Goal: Task Accomplishment & Management: Manage account settings

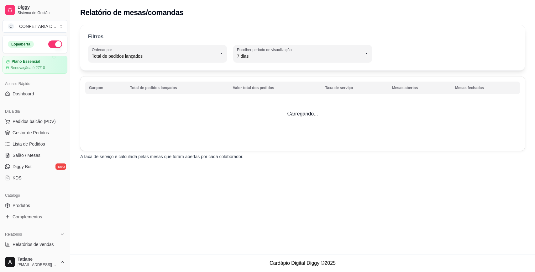
select select "TOTAL_OF_ORDERS"
select select "7"
click at [34, 131] on span "Gestor de Pedidos" at bounding box center [31, 132] width 36 height 6
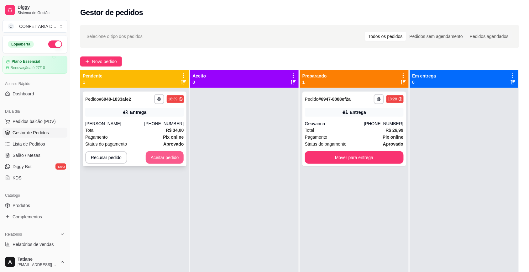
click at [157, 159] on button "Aceitar pedido" at bounding box center [165, 157] width 38 height 13
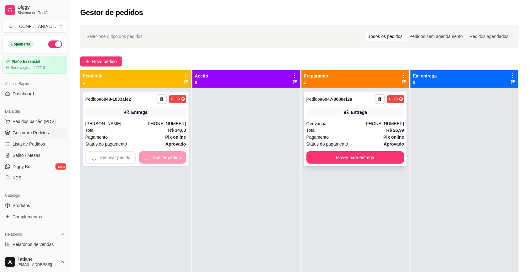
click at [336, 121] on div "Geovanna" at bounding box center [335, 123] width 58 height 6
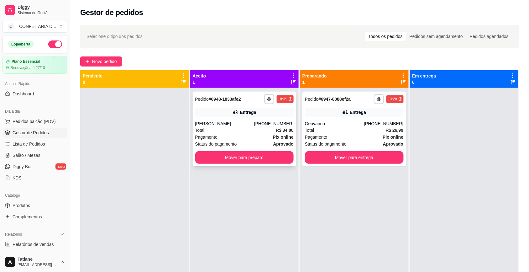
click at [263, 126] on div "[PHONE_NUMBER]" at bounding box center [273, 123] width 39 height 6
click at [249, 133] on div "Pagamento Pix online" at bounding box center [244, 136] width 99 height 7
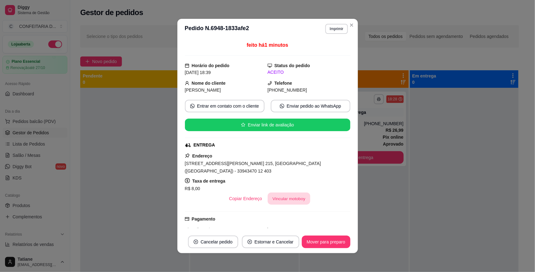
click at [282, 192] on button "Vincular motoboy" at bounding box center [289, 198] width 43 height 12
click at [232, 176] on div "[PERSON_NAME]" at bounding box center [267, 178] width 165 height 18
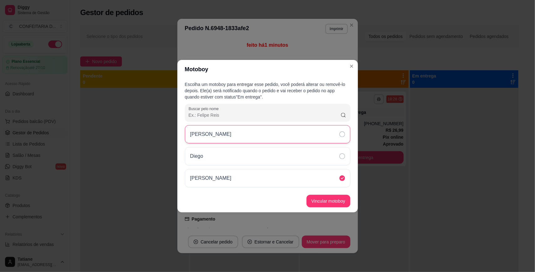
drag, startPoint x: 228, startPoint y: 145, endPoint x: 229, endPoint y: 136, distance: 8.9
click at [229, 141] on div "Victor Drumond [PERSON_NAME]" at bounding box center [267, 156] width 165 height 62
drag, startPoint x: 230, startPoint y: 132, endPoint x: 250, endPoint y: 138, distance: 20.5
click at [231, 131] on div "[PERSON_NAME]" at bounding box center [213, 134] width 46 height 8
click at [319, 198] on button "Vincular motoboy" at bounding box center [328, 201] width 43 height 12
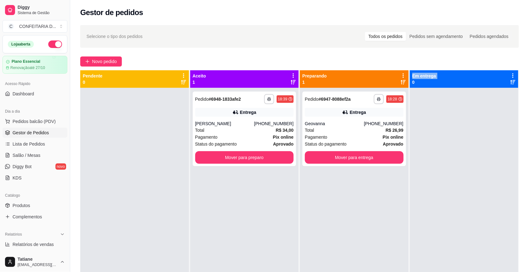
click at [381, 193] on div "**********" at bounding box center [354, 224] width 109 height 272
click at [251, 160] on button "Mover para preparo" at bounding box center [244, 157] width 99 height 13
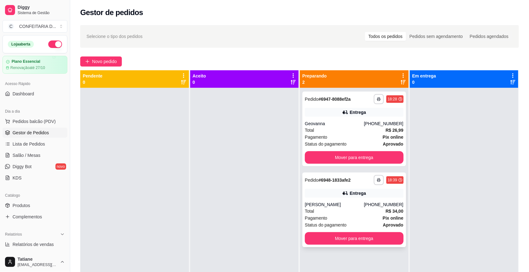
click at [345, 194] on icon at bounding box center [345, 192] width 4 height 3
click at [338, 134] on div "Pagamento Pix online" at bounding box center [354, 136] width 99 height 7
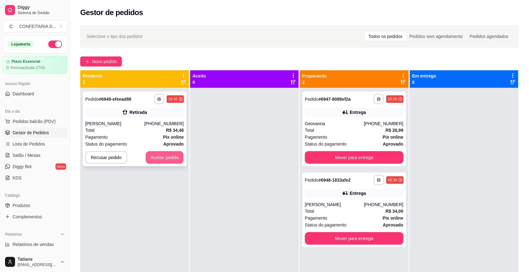
click at [177, 164] on div "**********" at bounding box center [135, 128] width 104 height 75
click at [157, 161] on button "Aceitar pedido" at bounding box center [165, 157] width 38 height 13
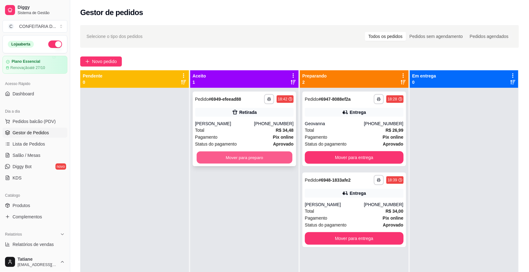
click at [234, 155] on button "Mover para preparo" at bounding box center [244, 157] width 96 height 12
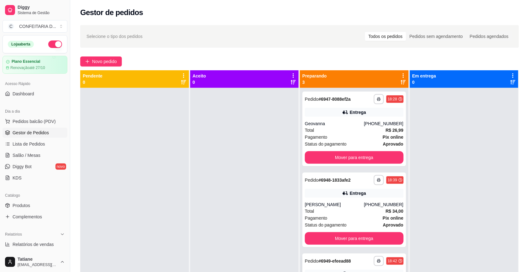
scroll to position [18, 0]
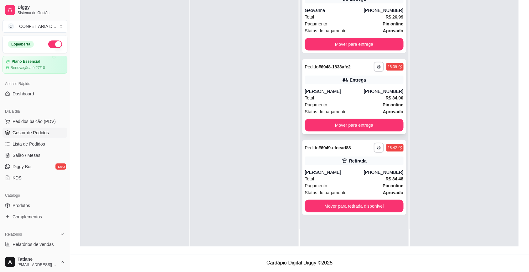
click at [334, 94] on div "[PERSON_NAME]" at bounding box center [334, 91] width 59 height 6
click at [339, 124] on button "Mover para entrega" at bounding box center [354, 125] width 99 height 13
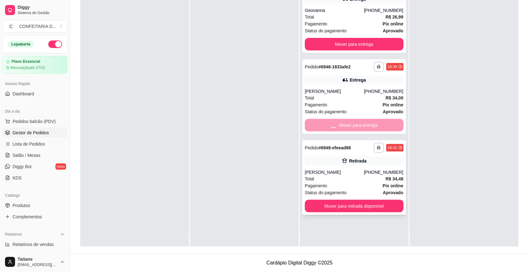
scroll to position [0, 0]
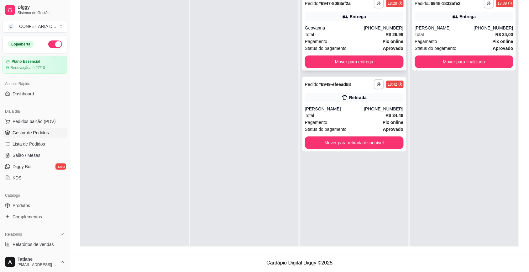
click at [348, 37] on div "Total R$ 26,99" at bounding box center [354, 34] width 99 height 7
click at [355, 63] on button "Mover para entrega" at bounding box center [354, 61] width 99 height 13
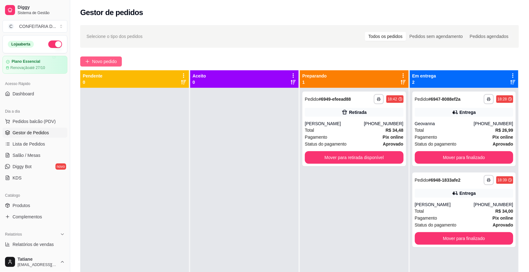
click at [108, 60] on span "Novo pedido" at bounding box center [104, 61] width 25 height 7
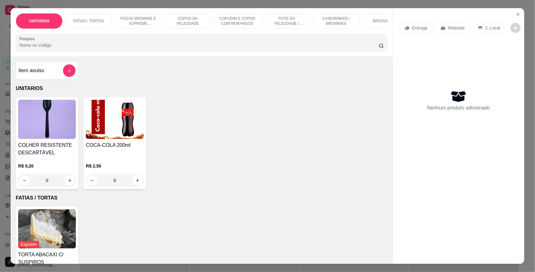
click at [86, 48] on input "Pesquisa" at bounding box center [198, 45] width 359 height 6
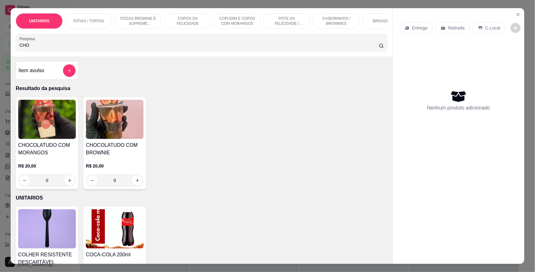
type input "CHO"
click at [136, 186] on div "0" at bounding box center [115, 180] width 58 height 13
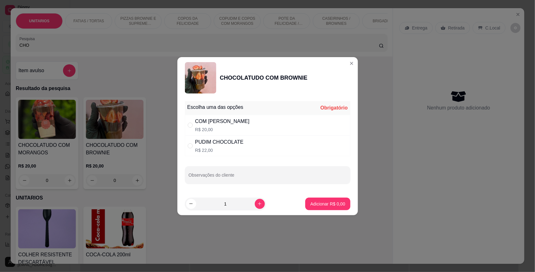
click at [210, 143] on div "PUDIM CHOCOLATE" at bounding box center [219, 142] width 48 height 8
radio input "true"
click at [210, 121] on div "COM [PERSON_NAME]" at bounding box center [222, 121] width 54 height 8
radio input "true"
radio input "false"
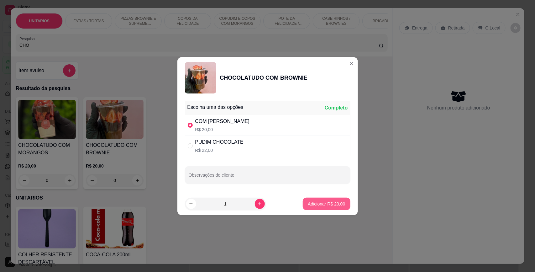
click at [314, 204] on p "Adicionar R$ 20,00" at bounding box center [326, 203] width 37 height 6
type input "1"
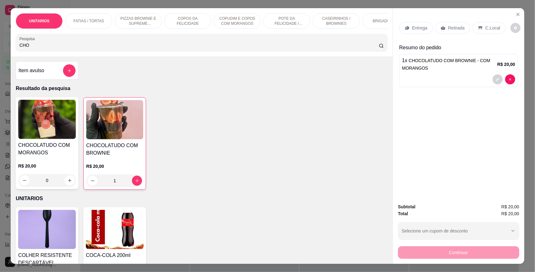
click at [453, 25] on p "Retirada" at bounding box center [456, 28] width 17 height 6
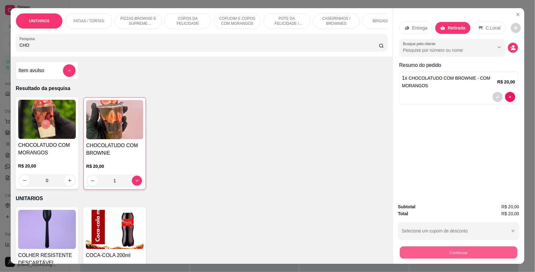
click at [434, 251] on button "Continuar" at bounding box center [458, 252] width 117 height 12
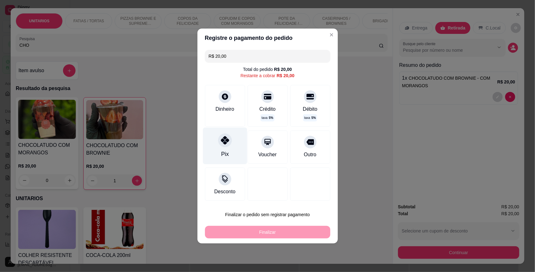
drag, startPoint x: 218, startPoint y: 147, endPoint x: 228, endPoint y: 147, distance: 10.0
click at [218, 147] on div "Pix" at bounding box center [225, 145] width 44 height 37
type input "R$ 0,00"
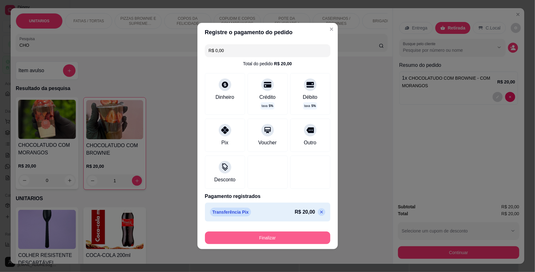
click at [268, 233] on button "Finalizar" at bounding box center [267, 237] width 125 height 13
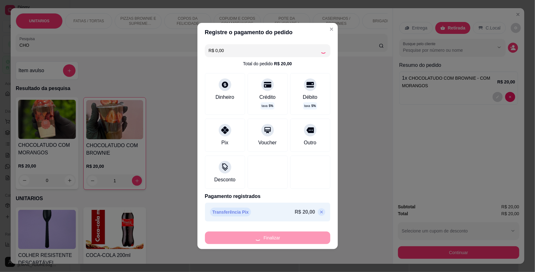
type input "0"
type input "-R$ 20,00"
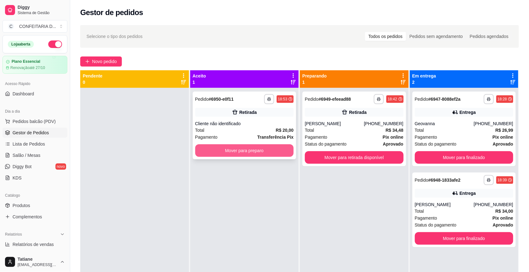
click at [236, 151] on button "Mover para preparo" at bounding box center [244, 150] width 99 height 13
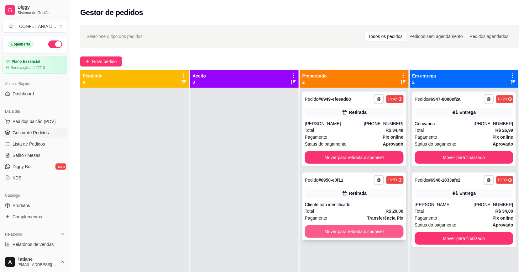
click at [351, 233] on button "Mover para retirada disponível" at bounding box center [354, 231] width 99 height 13
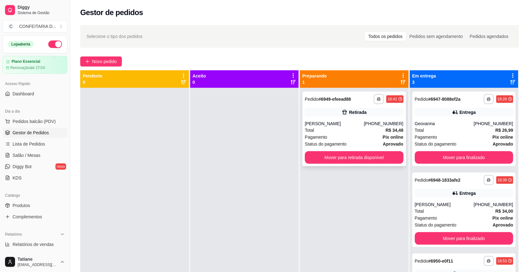
click at [338, 124] on div "[PERSON_NAME]" at bounding box center [334, 123] width 59 height 6
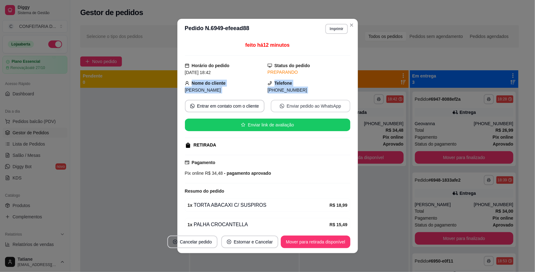
drag, startPoint x: 186, startPoint y: 82, endPoint x: 338, endPoint y: 107, distance: 153.9
click at [338, 107] on div "feito há 12 minutos Horário do pedido [DATE] 18:42 Status do pedido PREPARANDO …" at bounding box center [267, 134] width 165 height 186
copy div "Nome do cliente [PERSON_NAME] [PHONE_NUMBER] Entrar em contato com o cliente En…"
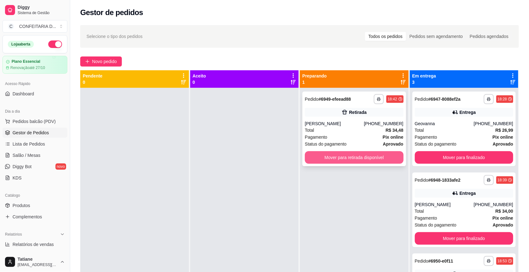
click at [367, 160] on button "Mover para retirada disponível" at bounding box center [354, 157] width 99 height 13
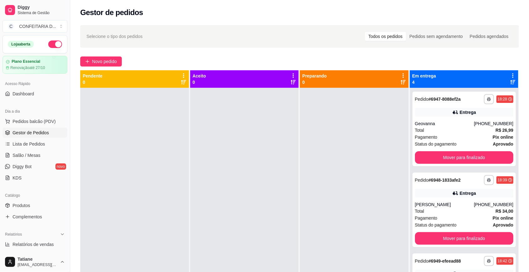
click at [372, 223] on div at bounding box center [354, 224] width 109 height 272
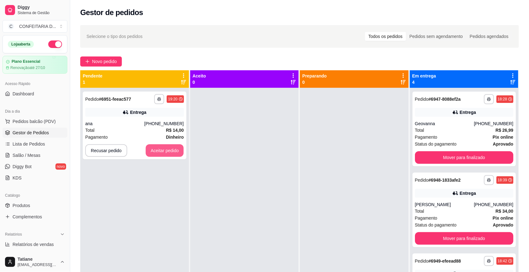
click at [169, 150] on button "Aceitar pedido" at bounding box center [165, 150] width 38 height 13
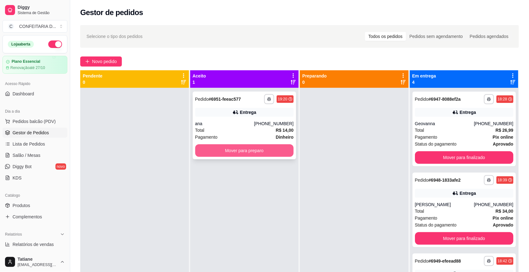
click at [240, 156] on div "**********" at bounding box center [245, 125] width 104 height 68
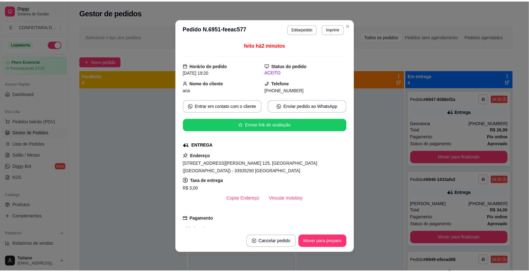
scroll to position [67, 0]
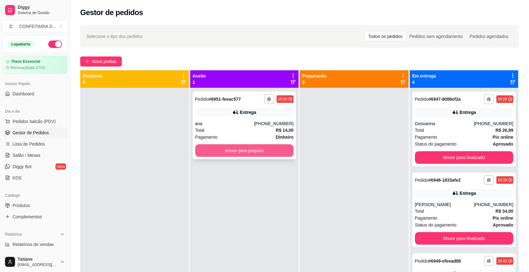
click at [247, 151] on button "Mover para preparo" at bounding box center [244, 150] width 99 height 13
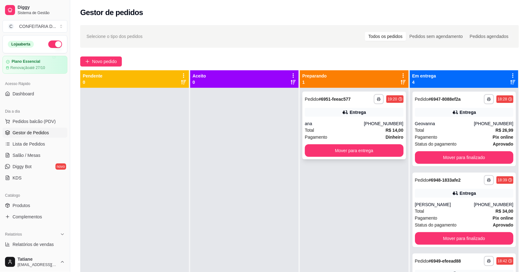
click at [345, 116] on div "Entrega" at bounding box center [354, 112] width 99 height 9
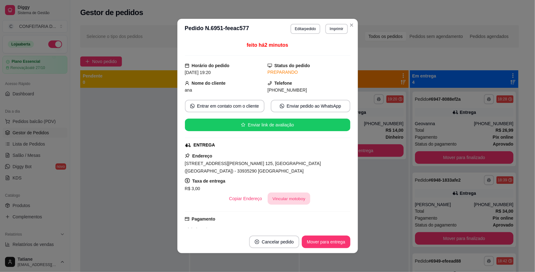
click at [287, 201] on button "Vincular motoboy" at bounding box center [289, 198] width 43 height 12
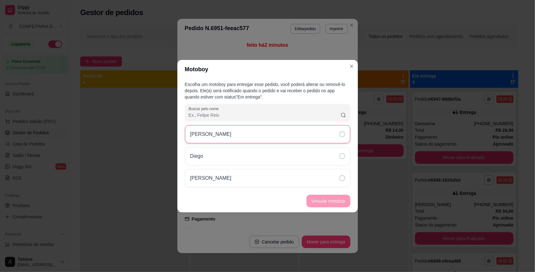
click at [226, 137] on p "[PERSON_NAME]" at bounding box center [210, 134] width 41 height 8
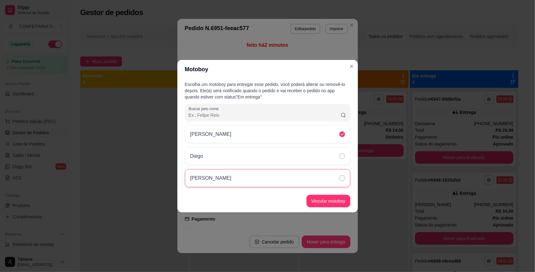
click at [230, 184] on div "[PERSON_NAME]" at bounding box center [267, 178] width 165 height 18
click at [317, 195] on button "Vincular motoboy" at bounding box center [328, 201] width 44 height 13
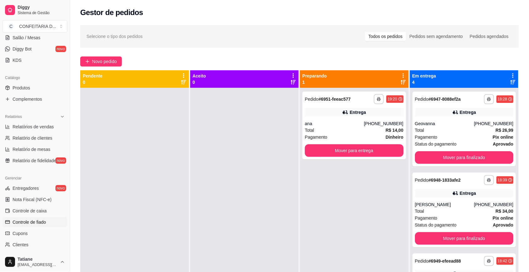
scroll to position [0, 0]
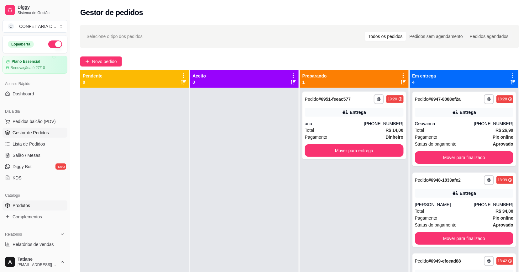
click at [22, 208] on span "Produtos" at bounding box center [22, 205] width 18 height 6
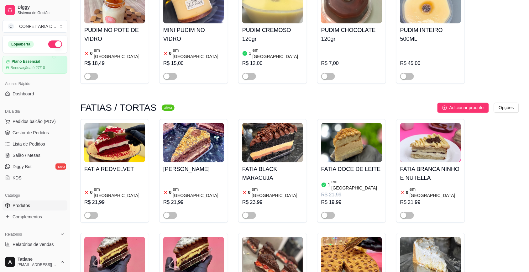
scroll to position [509, 0]
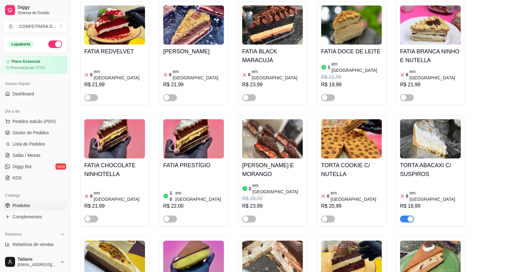
click at [408, 216] on div "button" at bounding box center [411, 219] width 6 height 6
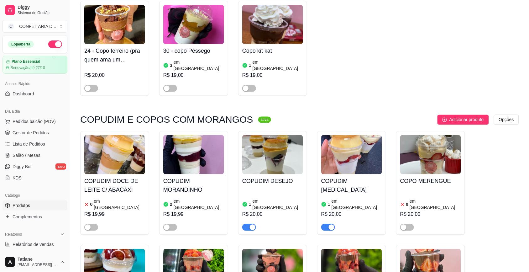
scroll to position [1801, 0]
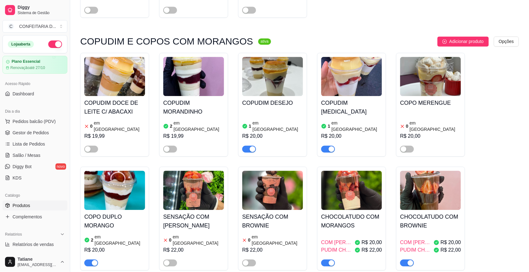
click at [418, 170] on img at bounding box center [430, 189] width 61 height 39
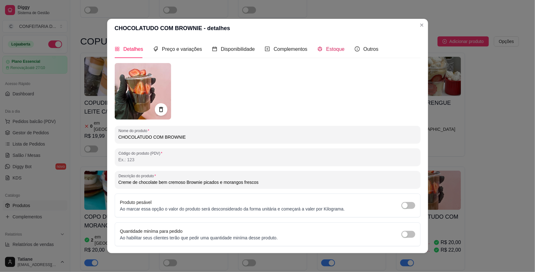
click at [330, 48] on span "Estoque" at bounding box center [335, 48] width 18 height 5
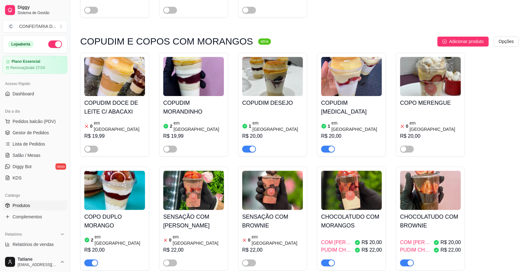
click at [377, 170] on img at bounding box center [351, 189] width 61 height 39
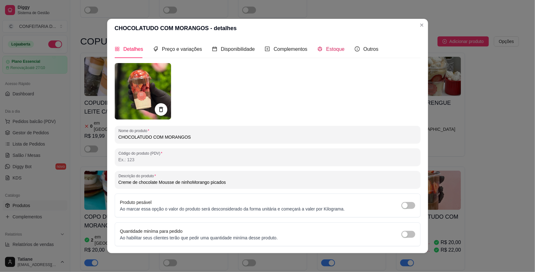
click at [326, 49] on span "Estoque" at bounding box center [335, 48] width 18 height 5
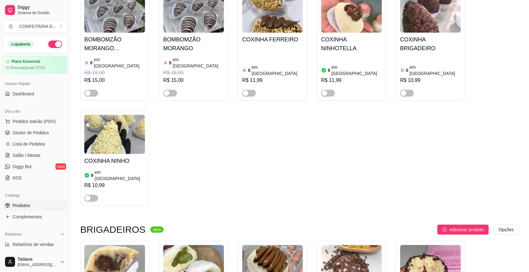
scroll to position [4268, 0]
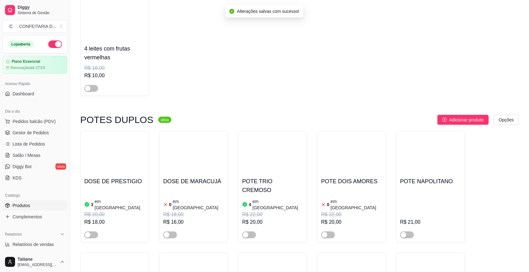
scroll to position [0, 0]
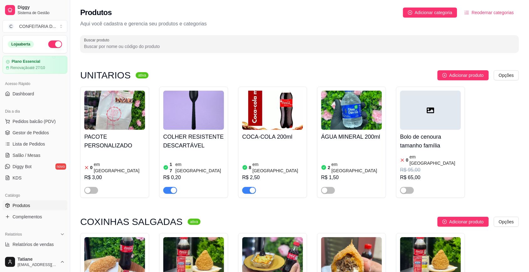
click at [27, 127] on ul "Pedidos balcão (PDV) Gestor de Pedidos Lista de Pedidos Salão / Mesas Diggy Bot…" at bounding box center [35, 149] width 65 height 66
click at [27, 132] on span "Gestor de Pedidos" at bounding box center [31, 132] width 36 height 6
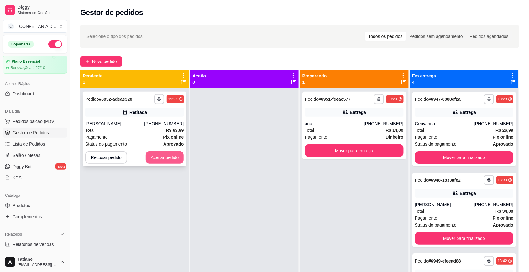
click at [165, 155] on button "Aceitar pedido" at bounding box center [165, 157] width 38 height 13
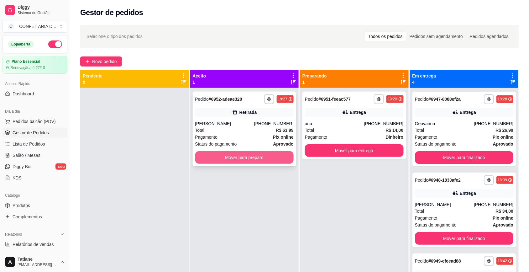
click at [249, 159] on button "Mover para preparo" at bounding box center [244, 157] width 99 height 13
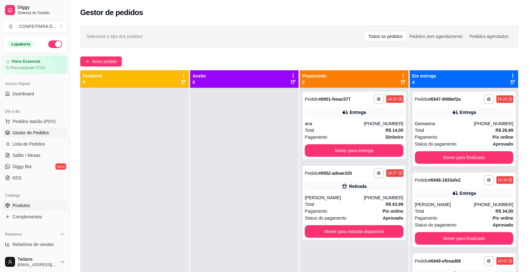
click at [30, 209] on link "Produtos" at bounding box center [35, 205] width 65 height 10
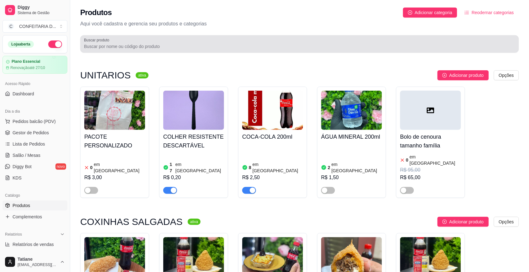
click at [100, 50] on div "Buscar produto" at bounding box center [299, 44] width 439 height 18
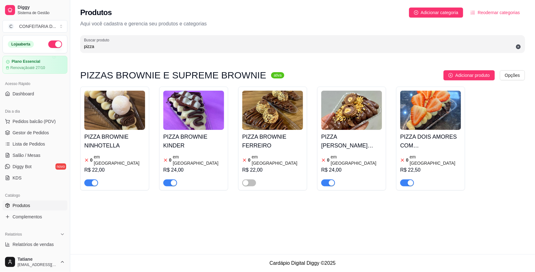
type input "pizza"
click at [197, 107] on img at bounding box center [193, 110] width 61 height 39
click at [13, 133] on span "Gestor de Pedidos" at bounding box center [31, 132] width 36 height 6
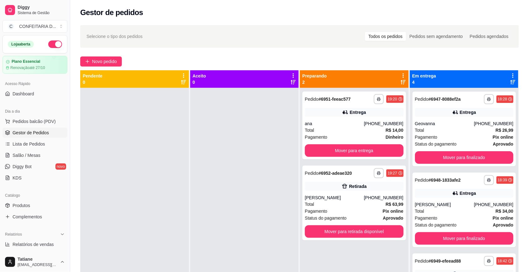
drag, startPoint x: 30, startPoint y: 204, endPoint x: 29, endPoint y: 191, distance: 13.2
click at [30, 204] on link "Produtos" at bounding box center [35, 205] width 65 height 10
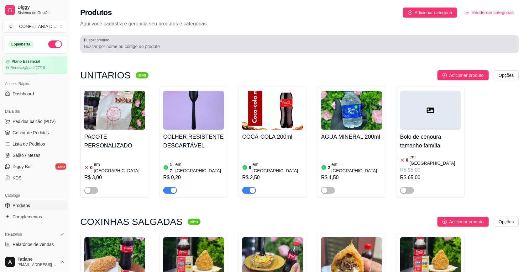
click at [97, 49] on input "Buscar produto" at bounding box center [299, 46] width 431 height 6
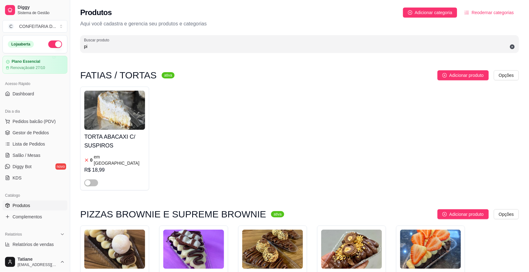
scroll to position [78, 0]
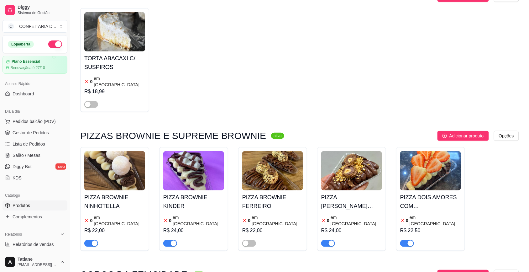
type input "pi"
click at [88, 240] on span "button" at bounding box center [91, 243] width 14 height 7
click at [173, 240] on div "button" at bounding box center [174, 243] width 6 height 6
drag, startPoint x: 325, startPoint y: 232, endPoint x: 339, endPoint y: 231, distance: 13.6
click at [325, 240] on span "button" at bounding box center [328, 243] width 14 height 7
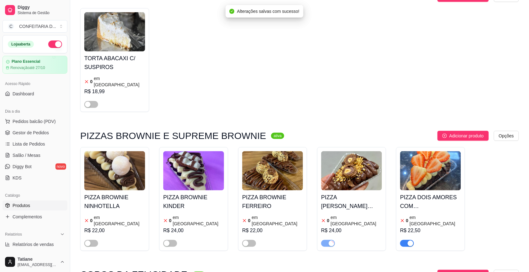
click at [406, 240] on span "button" at bounding box center [407, 243] width 14 height 7
click at [19, 133] on span "Gestor de Pedidos" at bounding box center [31, 132] width 36 height 6
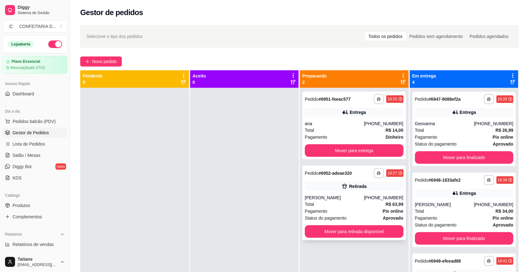
click at [351, 203] on div "Total R$ 63,99" at bounding box center [354, 203] width 99 height 7
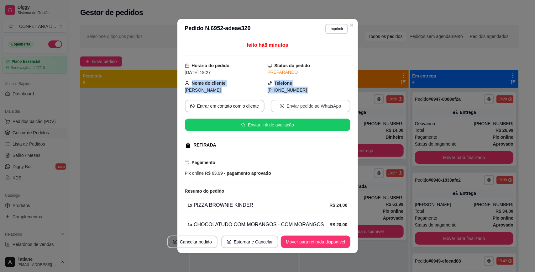
drag, startPoint x: 184, startPoint y: 80, endPoint x: 328, endPoint y: 102, distance: 145.4
click at [328, 102] on div "feito há 8 minutos Horário do pedido [DATE] 19:27 Status do pedido PREPARANDO N…" at bounding box center [267, 134] width 165 height 186
copy div "Nome do cliente [PERSON_NAME] Telefone [PHONE_NUMBER] Entrar em contato com o c…"
click at [325, 245] on button "Mover para retirada disponível" at bounding box center [315, 242] width 67 height 12
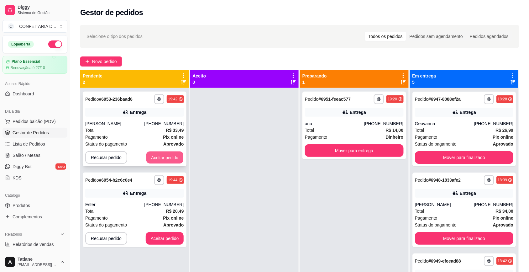
click at [170, 156] on button "Aceitar pedido" at bounding box center [164, 157] width 37 height 12
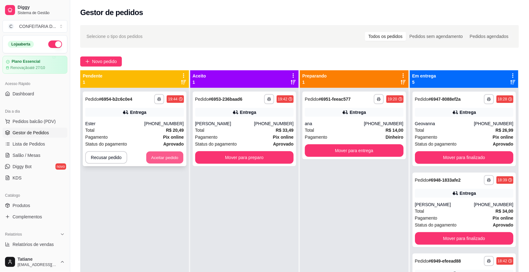
click at [171, 156] on button "Aceitar pedido" at bounding box center [164, 157] width 37 height 12
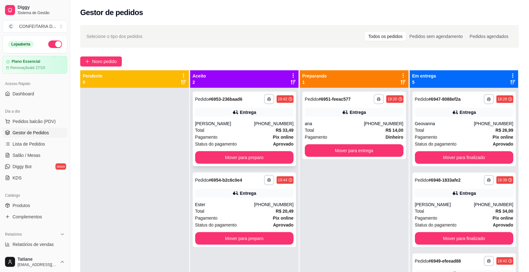
click at [241, 131] on div "Total R$ 33,49" at bounding box center [244, 130] width 99 height 7
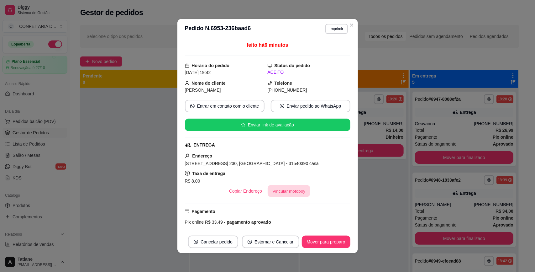
click at [278, 186] on button "Vincular motoboy" at bounding box center [289, 191] width 43 height 12
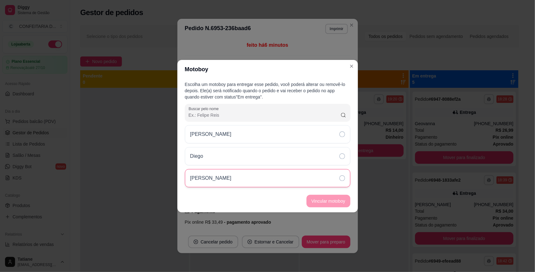
click at [227, 176] on div "[PERSON_NAME]" at bounding box center [213, 178] width 46 height 8
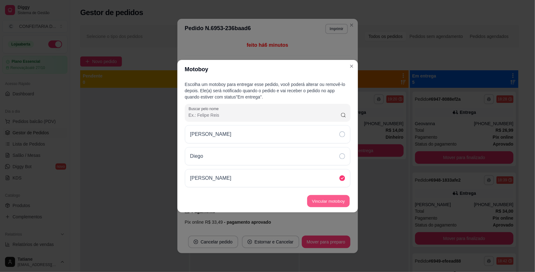
click at [317, 200] on button "Vincular motoboy" at bounding box center [328, 201] width 43 height 12
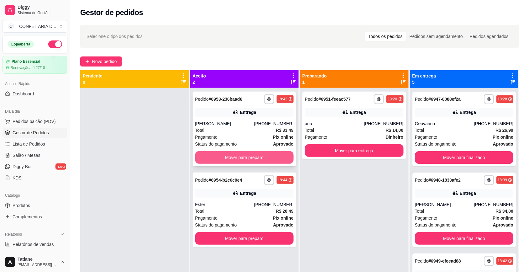
click at [207, 154] on button "Mover para preparo" at bounding box center [244, 157] width 99 height 13
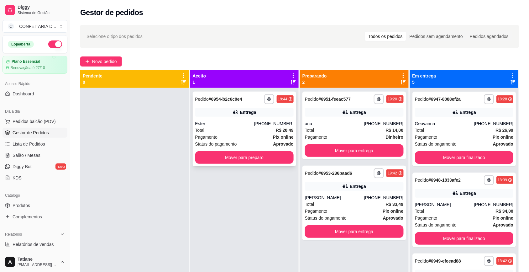
click at [219, 122] on div "Ester" at bounding box center [224, 123] width 59 height 6
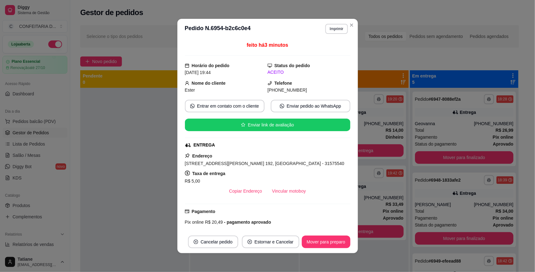
click at [282, 192] on button "Vincular motoboy" at bounding box center [289, 191] width 44 height 13
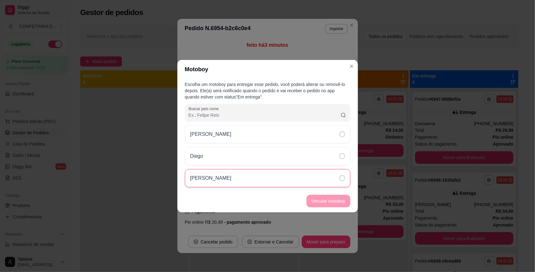
click at [253, 182] on div "[PERSON_NAME]" at bounding box center [267, 178] width 165 height 18
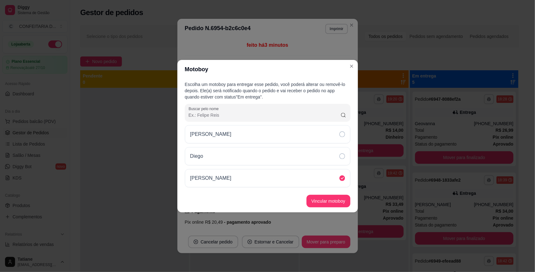
click at [305, 198] on footer "Vincular motoboy" at bounding box center [267, 201] width 180 height 23
click at [311, 199] on button "Vincular motoboy" at bounding box center [328, 201] width 43 height 12
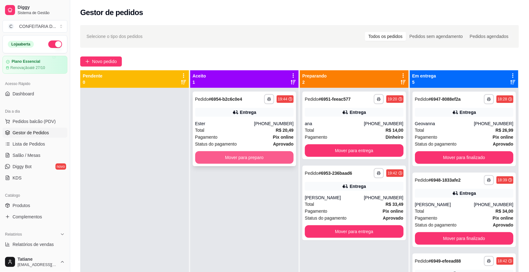
click at [223, 160] on button "Mover para preparo" at bounding box center [244, 157] width 99 height 13
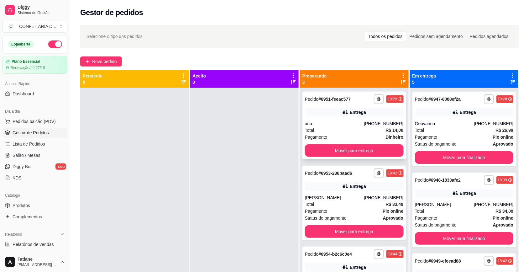
click at [323, 122] on div "ana" at bounding box center [334, 123] width 59 height 6
click at [344, 187] on icon at bounding box center [345, 186] width 4 height 3
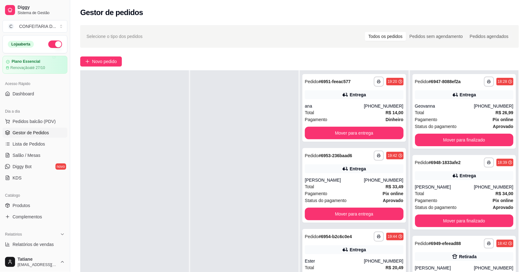
click at [350, 252] on div "Entrega" at bounding box center [358, 249] width 16 height 6
click at [353, 104] on div "ana" at bounding box center [334, 106] width 59 height 6
click at [357, 131] on button "Mover para entrega" at bounding box center [354, 133] width 99 height 13
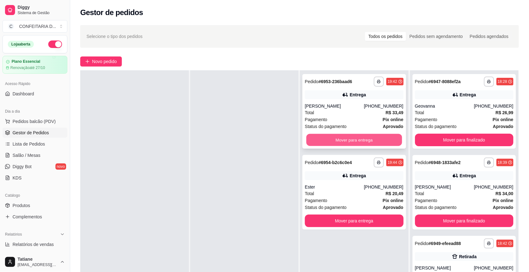
click at [357, 138] on button "Mover para entrega" at bounding box center [354, 140] width 96 height 12
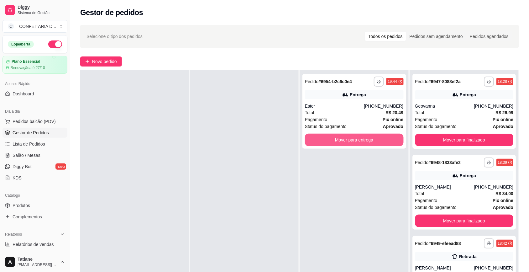
click at [357, 138] on button "Mover para entrega" at bounding box center [354, 139] width 99 height 13
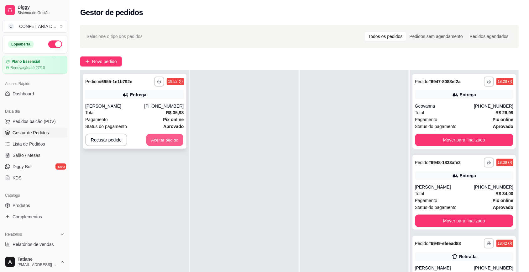
click at [158, 143] on button "Aceitar pedido" at bounding box center [164, 140] width 37 height 12
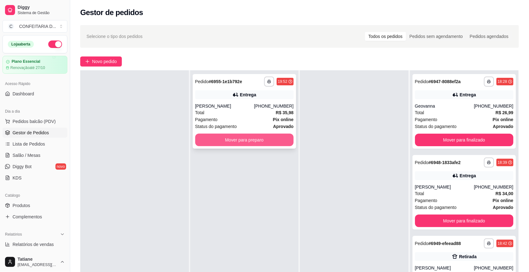
click at [215, 140] on button "Mover para preparo" at bounding box center [244, 139] width 99 height 13
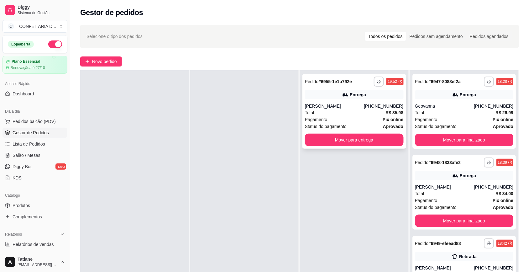
click at [325, 113] on div "Total R$ 35,98" at bounding box center [354, 112] width 99 height 7
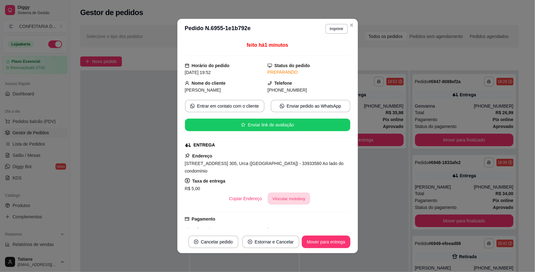
click at [277, 192] on button "Vincular motoboy" at bounding box center [289, 198] width 43 height 12
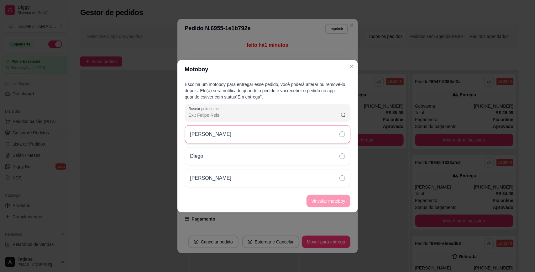
click at [207, 131] on p "[PERSON_NAME]" at bounding box center [210, 134] width 41 height 8
click at [322, 203] on button "Vincular motoboy" at bounding box center [328, 201] width 44 height 13
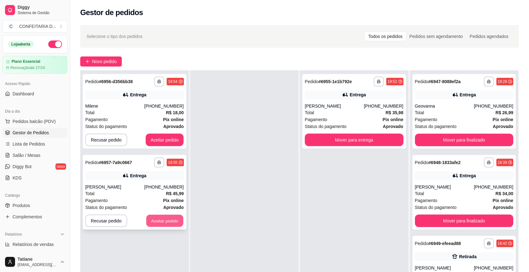
click at [165, 223] on button "Aceitar pedido" at bounding box center [164, 221] width 37 height 12
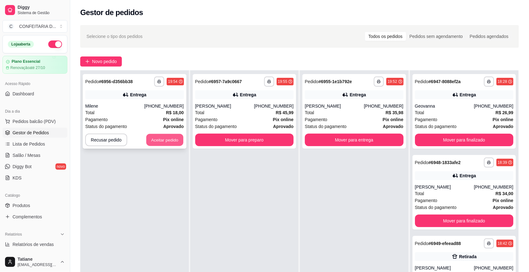
click at [162, 140] on button "Aceitar pedido" at bounding box center [164, 140] width 37 height 12
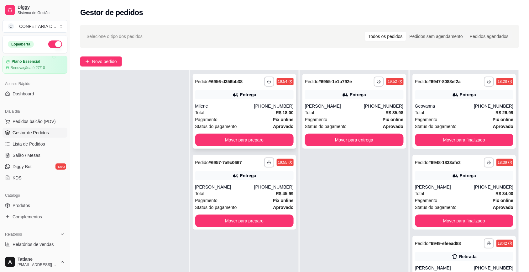
click at [242, 98] on div "Entrega" at bounding box center [244, 94] width 99 height 9
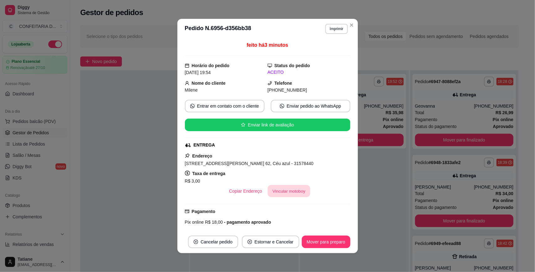
click at [271, 189] on button "Vincular motoboy" at bounding box center [289, 191] width 43 height 12
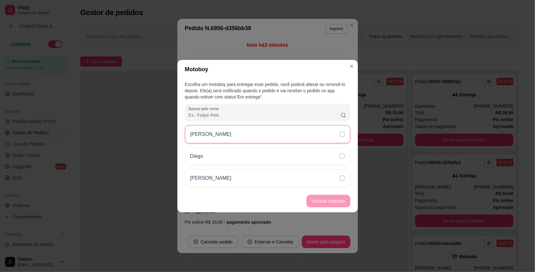
click at [215, 131] on p "[PERSON_NAME]" at bounding box center [210, 134] width 41 height 8
click at [327, 199] on button "Vincular motoboy" at bounding box center [328, 201] width 44 height 13
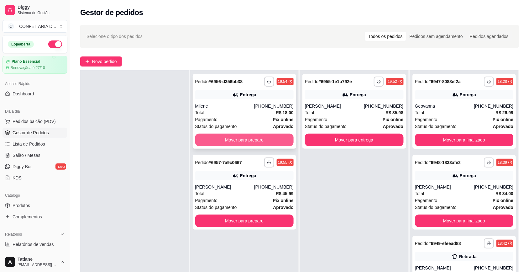
click at [235, 140] on button "Mover para preparo" at bounding box center [244, 139] width 99 height 13
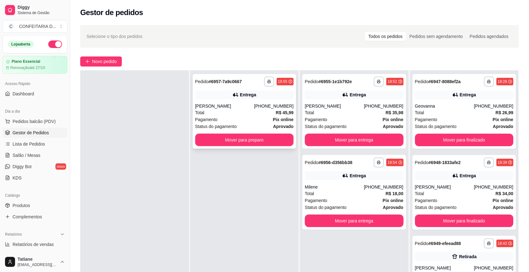
click at [231, 111] on div "Total R$ 45,99" at bounding box center [244, 112] width 99 height 7
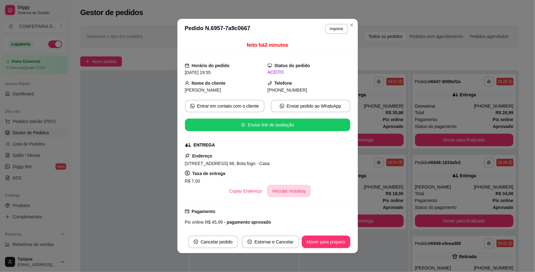
click at [283, 188] on button "Vincular motoboy" at bounding box center [289, 191] width 44 height 13
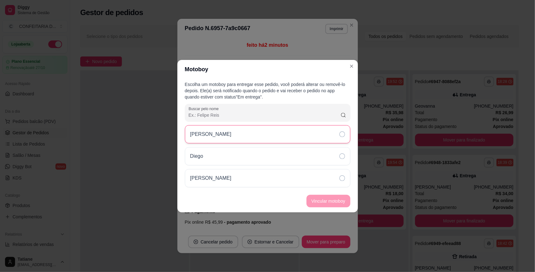
click at [224, 141] on div "[PERSON_NAME]" at bounding box center [267, 134] width 165 height 18
click at [321, 193] on footer "Vincular motoboy" at bounding box center [267, 201] width 180 height 23
click at [323, 196] on button "Vincular motoboy" at bounding box center [328, 201] width 44 height 13
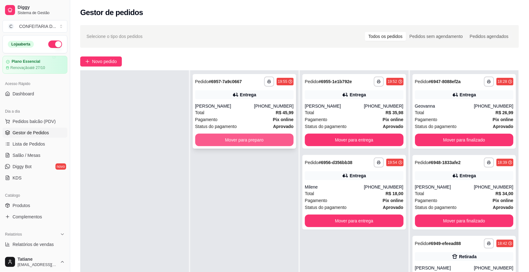
click at [231, 138] on button "Mover para preparo" at bounding box center [244, 139] width 99 height 13
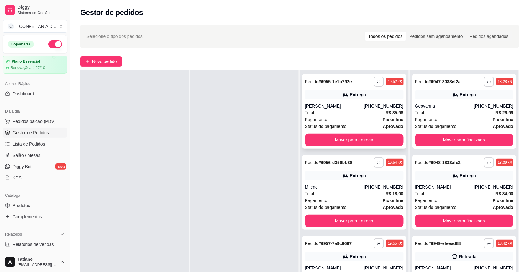
click at [340, 109] on div "Total R$ 35,98" at bounding box center [354, 112] width 99 height 7
click at [370, 184] on div "[PHONE_NUMBER]" at bounding box center [383, 187] width 39 height 6
click at [370, 262] on div "**********" at bounding box center [354, 273] width 104 height 75
click at [29, 209] on link "Produtos" at bounding box center [35, 205] width 65 height 10
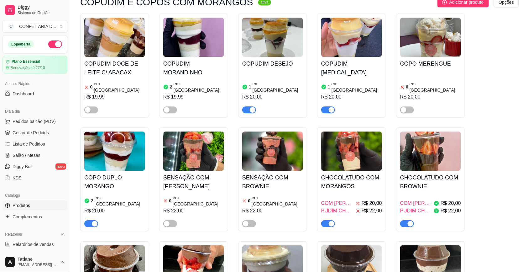
scroll to position [1880, 0]
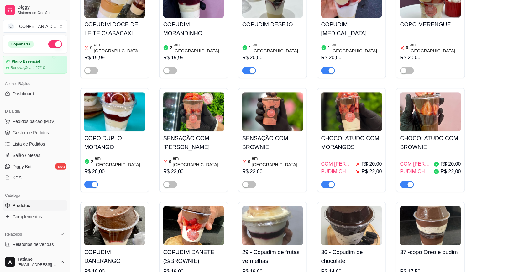
click at [328, 181] on span "button" at bounding box center [328, 184] width 14 height 7
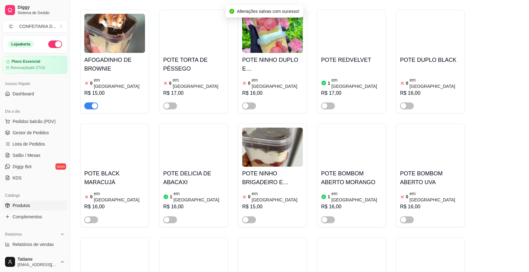
scroll to position [2154, 0]
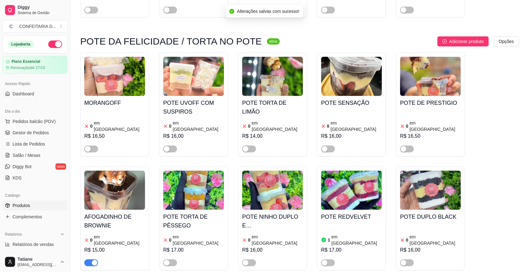
click at [92, 260] on div "button" at bounding box center [95, 263] width 6 height 6
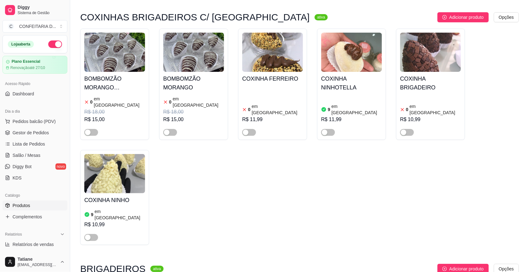
scroll to position [4346, 0]
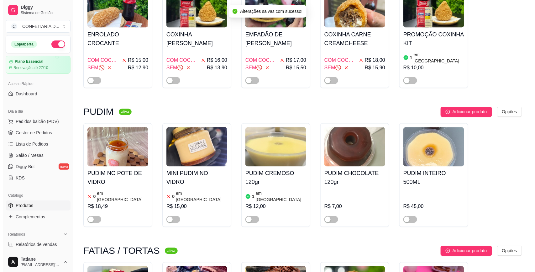
scroll to position [0, 0]
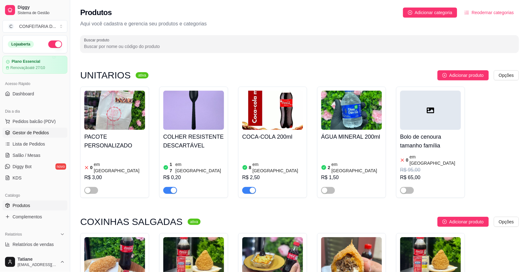
click at [41, 131] on span "Gestor de Pedidos" at bounding box center [31, 132] width 36 height 6
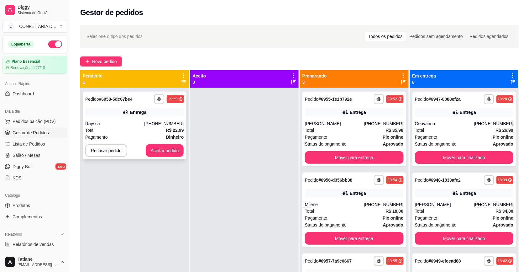
click at [136, 128] on div "Total R$ 22,99" at bounding box center [134, 130] width 99 height 7
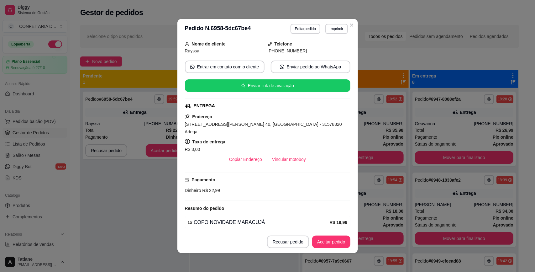
scroll to position [59, 0]
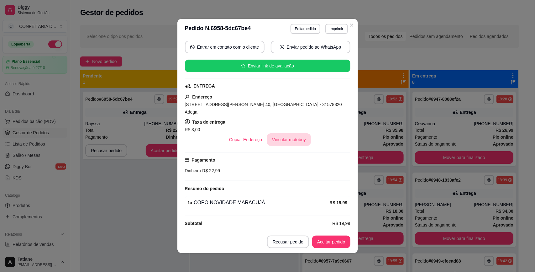
click at [282, 133] on button "Vincular motoboy" at bounding box center [289, 139] width 44 height 13
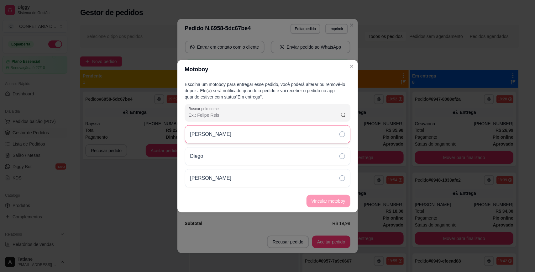
click at [238, 133] on div "[PERSON_NAME]" at bounding box center [267, 134] width 165 height 18
click at [314, 201] on button "Vincular motoboy" at bounding box center [328, 201] width 44 height 13
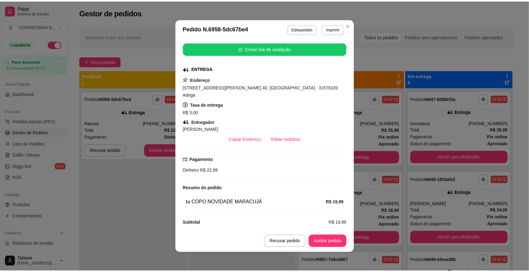
scroll to position [1, 0]
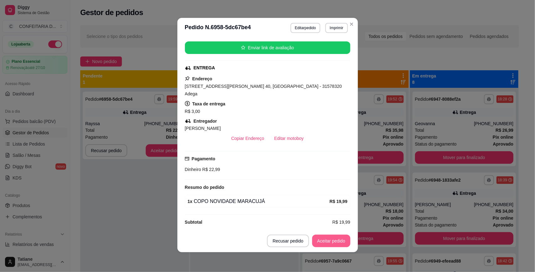
click at [323, 239] on button "Aceitar pedido" at bounding box center [331, 240] width 38 height 13
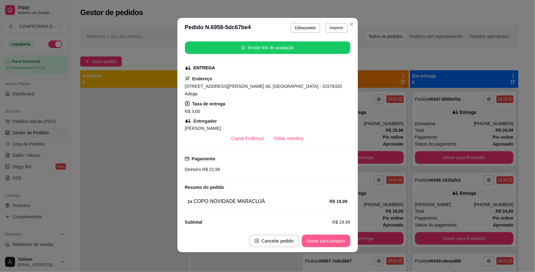
click at [317, 240] on button "Mover para preparo" at bounding box center [326, 240] width 49 height 13
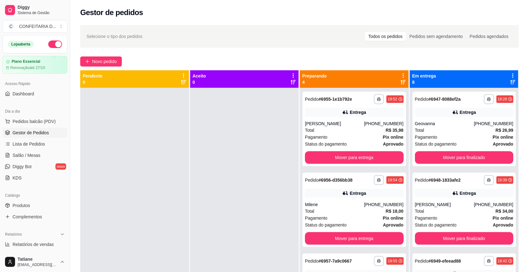
scroll to position [51, 0]
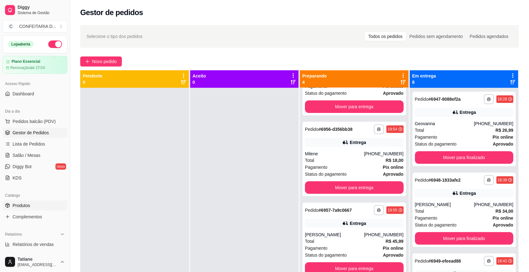
click at [38, 202] on link "Produtos" at bounding box center [35, 205] width 65 height 10
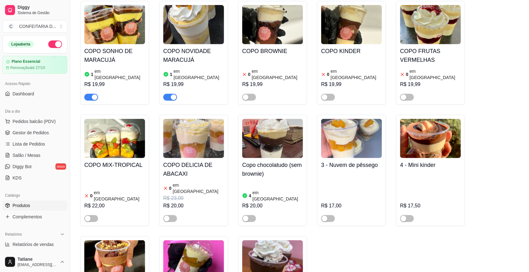
scroll to position [1371, 0]
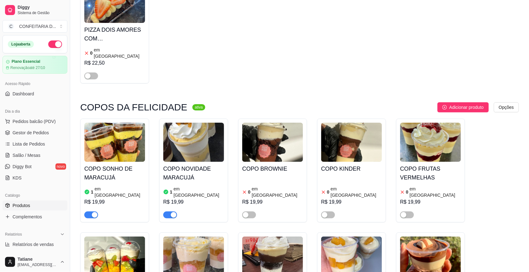
click at [169, 211] on span "button" at bounding box center [170, 214] width 14 height 7
click at [29, 133] on span "Gestor de Pedidos" at bounding box center [31, 132] width 36 height 6
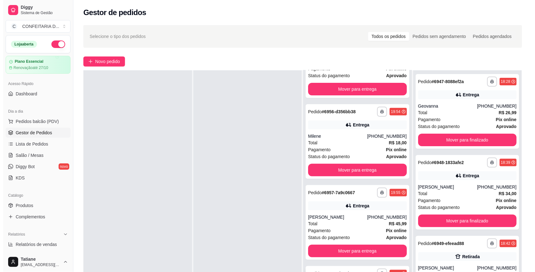
scroll to position [96, 0]
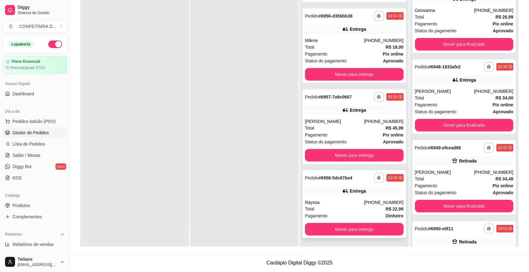
click at [332, 202] on div "Rayssa" at bounding box center [334, 202] width 59 height 6
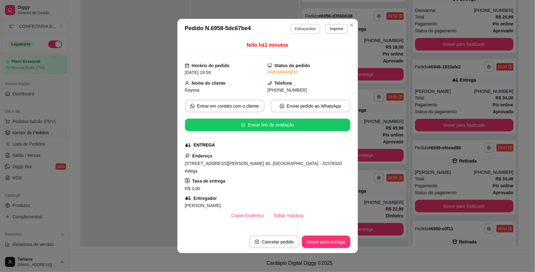
click at [304, 27] on button "Editar pedido" at bounding box center [305, 29] width 30 height 10
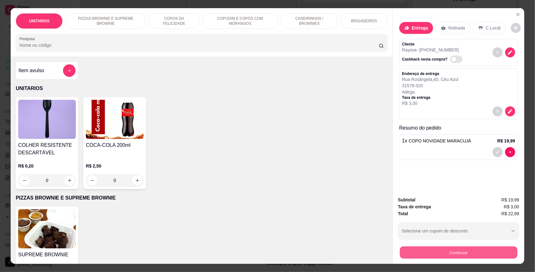
click at [424, 254] on button "Continuar" at bounding box center [458, 252] width 117 height 12
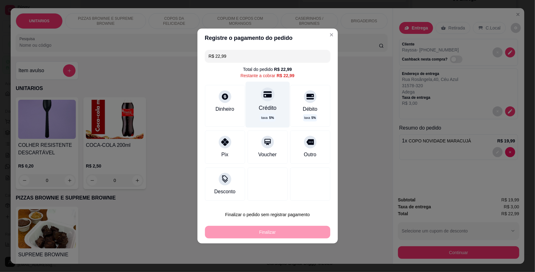
click at [275, 100] on div "Crédito taxa 5 %" at bounding box center [267, 104] width 44 height 46
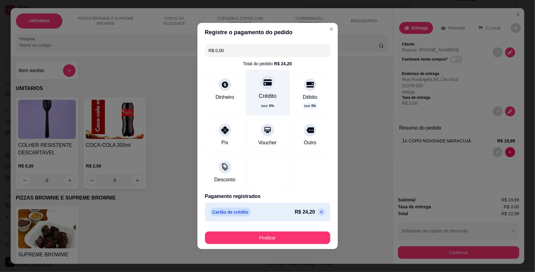
type input "R$ 0,00"
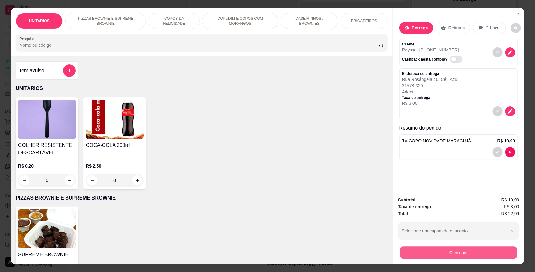
click at [422, 248] on button "Continuar" at bounding box center [458, 252] width 117 height 12
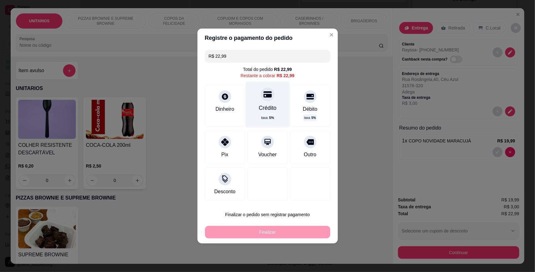
click at [270, 98] on div at bounding box center [268, 94] width 14 height 14
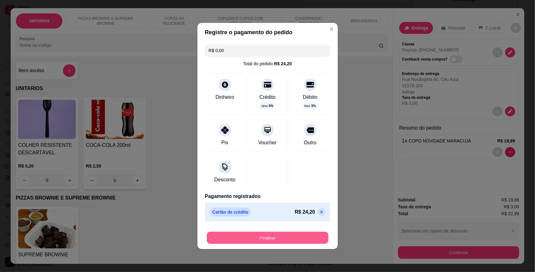
click at [275, 243] on button "Finalizar" at bounding box center [268, 238] width 122 height 12
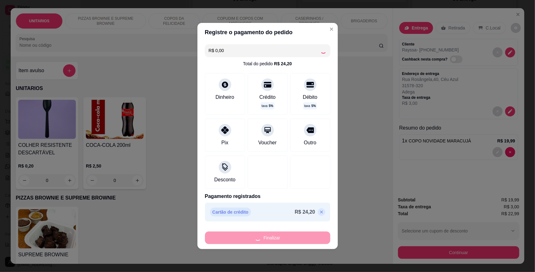
type input "-R$ 22,99"
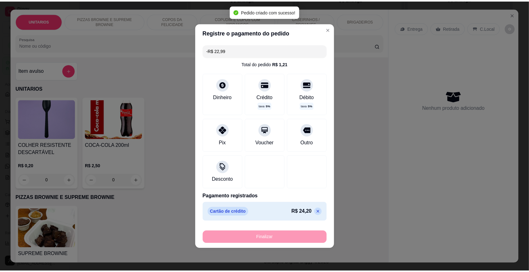
scroll to position [0, 0]
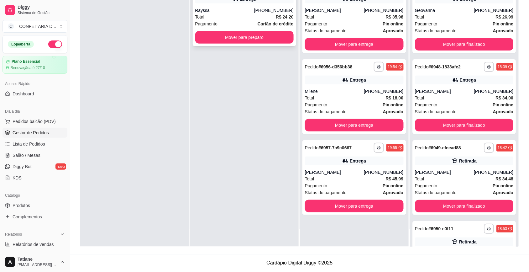
click at [223, 15] on div "Total R$ 24,20" at bounding box center [244, 16] width 99 height 7
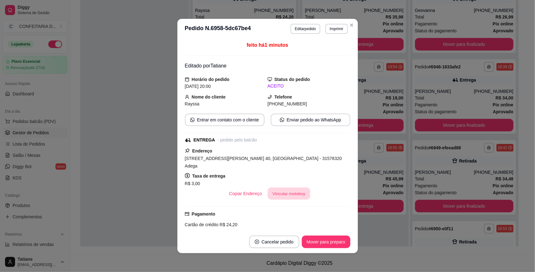
click at [274, 191] on button "Vincular motoboy" at bounding box center [289, 193] width 43 height 12
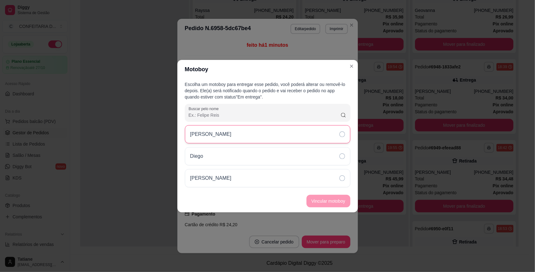
click at [207, 132] on p "[PERSON_NAME]" at bounding box center [210, 134] width 41 height 8
click at [317, 200] on button "Vincular motoboy" at bounding box center [328, 201] width 43 height 12
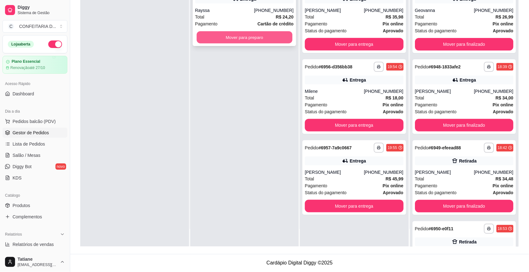
click at [225, 40] on button "Mover para preparo" at bounding box center [244, 37] width 96 height 12
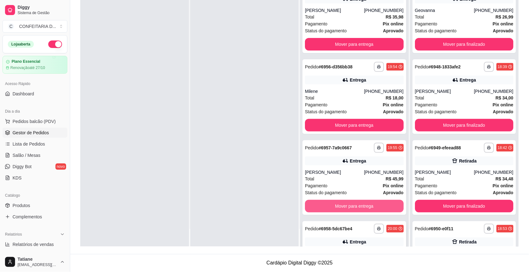
scroll to position [51, 0]
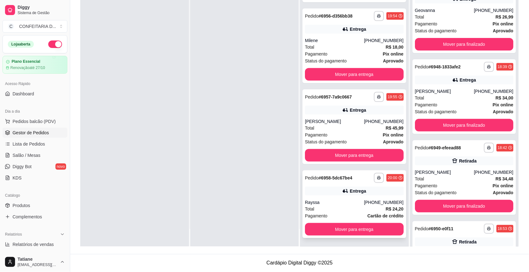
click at [364, 201] on div "[PHONE_NUMBER]" at bounding box center [383, 202] width 39 height 6
click at [355, 118] on div "[PERSON_NAME]" at bounding box center [334, 121] width 59 height 6
click at [346, 45] on div "Total R$ 18,00" at bounding box center [354, 47] width 99 height 7
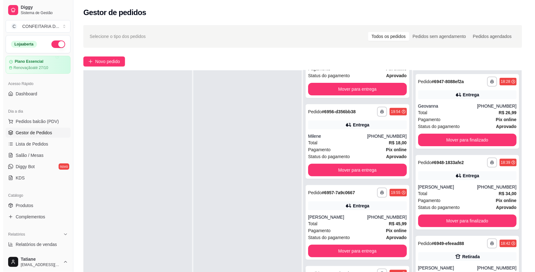
scroll to position [96, 0]
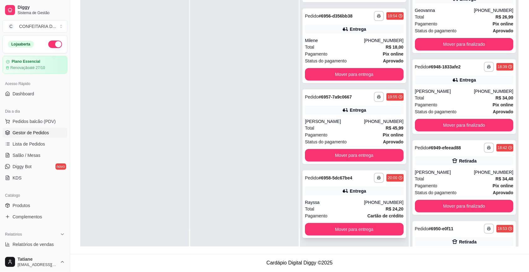
click at [343, 199] on div "Rayssa" at bounding box center [334, 202] width 59 height 6
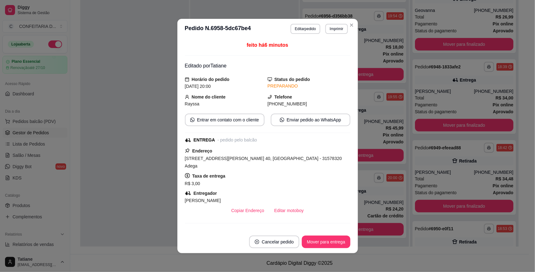
click at [299, 31] on button "Editar pedido" at bounding box center [305, 29] width 30 height 10
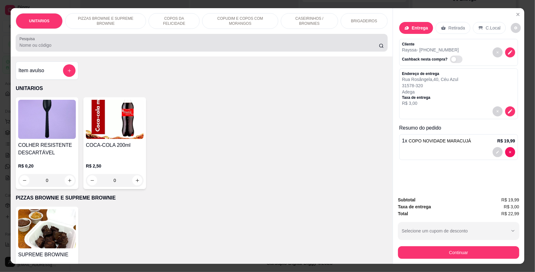
click at [113, 42] on input "Pesquisa" at bounding box center [198, 45] width 359 height 6
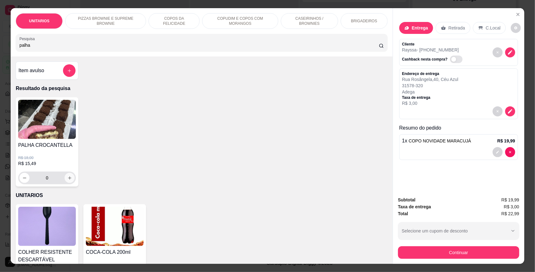
type input "palha"
click at [68, 176] on icon "increase-product-quantity" at bounding box center [69, 177] width 3 height 3
type input "1"
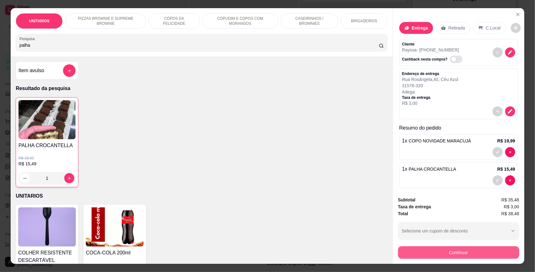
click at [447, 254] on button "Continuar" at bounding box center [458, 252] width 121 height 13
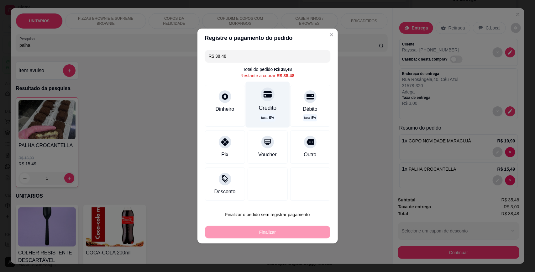
click at [263, 99] on div at bounding box center [268, 94] width 14 height 14
type input "R$ 0,00"
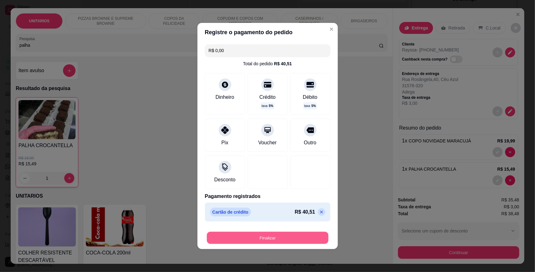
click at [273, 240] on button "Finalizar" at bounding box center [268, 238] width 122 height 12
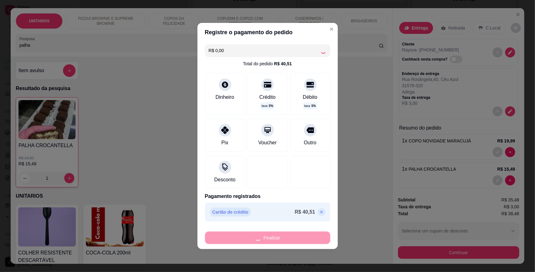
type input "0"
type input "-R$ 38,48"
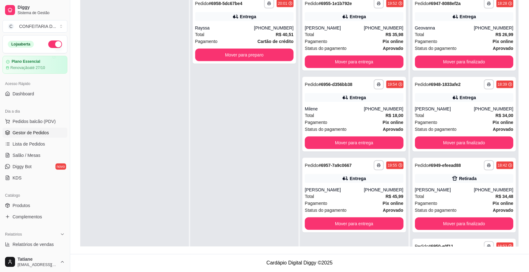
scroll to position [17, 0]
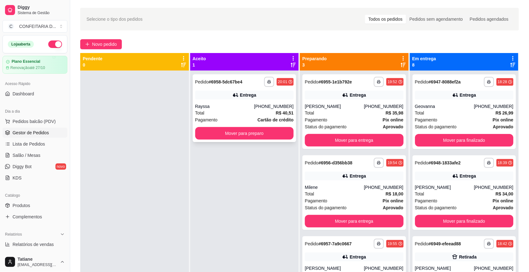
click at [233, 99] on div "Entrega" at bounding box center [244, 95] width 99 height 9
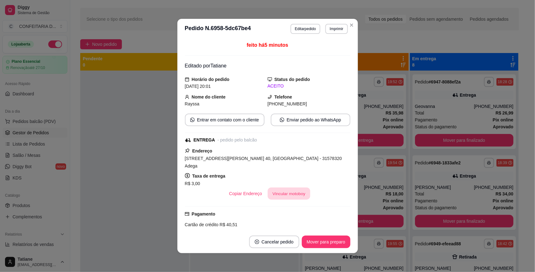
click at [277, 187] on button "Vincular motoboy" at bounding box center [289, 193] width 43 height 12
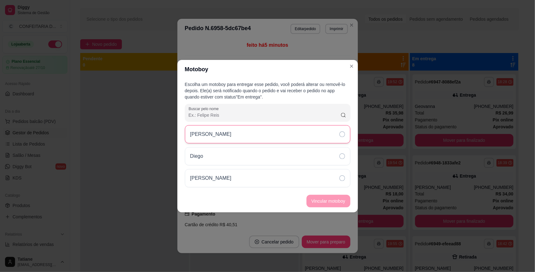
click at [226, 128] on div "[PERSON_NAME]" at bounding box center [267, 134] width 165 height 18
click at [322, 199] on button "Vincular motoboy" at bounding box center [328, 201] width 43 height 12
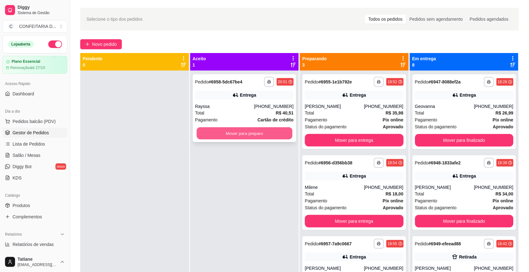
click at [236, 136] on button "Mover para preparo" at bounding box center [244, 133] width 96 height 12
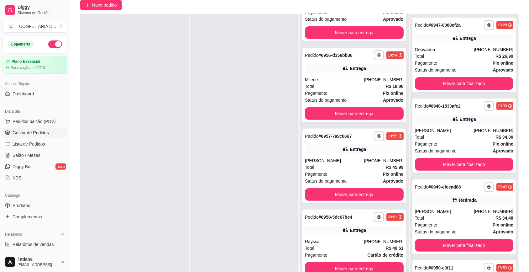
scroll to position [96, 0]
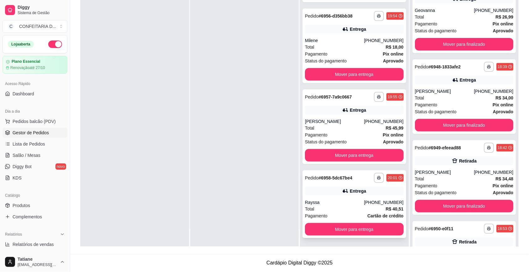
click at [342, 192] on icon at bounding box center [345, 191] width 6 height 6
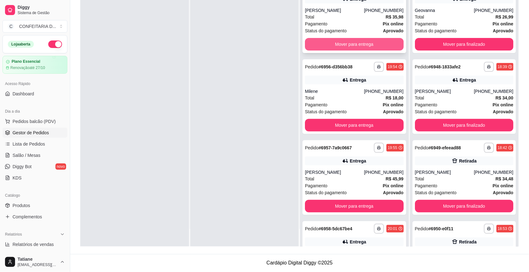
scroll to position [0, 0]
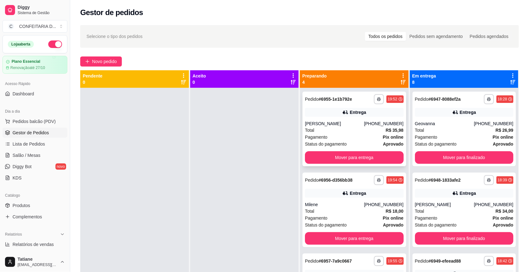
click at [350, 109] on div "Entrega" at bounding box center [358, 112] width 16 height 6
click at [353, 211] on div "Total R$ 18,00" at bounding box center [354, 210] width 99 height 7
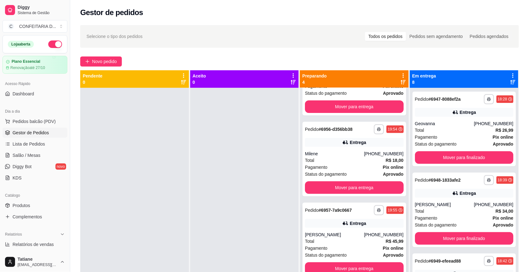
click at [342, 223] on div "Entrega" at bounding box center [354, 223] width 99 height 9
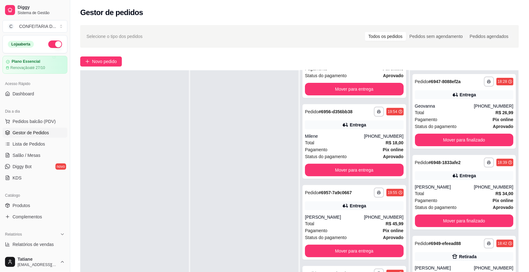
scroll to position [96, 0]
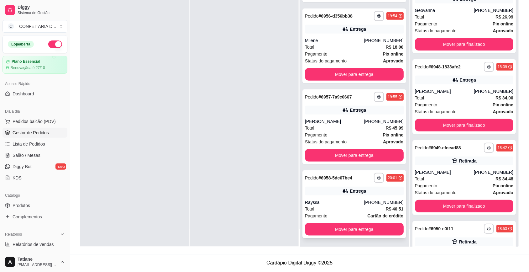
click at [342, 212] on div "Pagamento Cartão de crédito" at bounding box center [354, 215] width 99 height 7
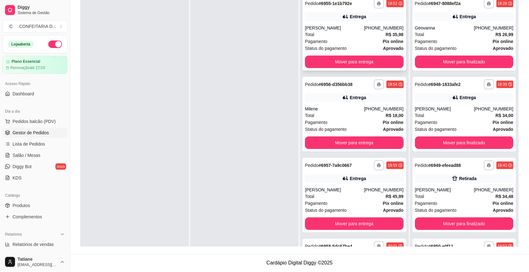
scroll to position [0, 0]
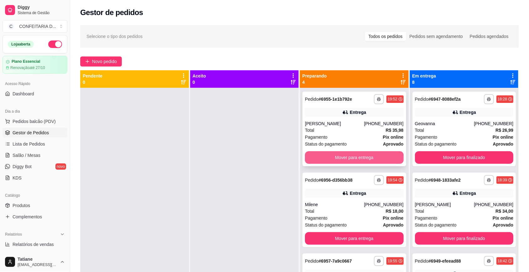
click at [340, 154] on button "Mover para entrega" at bounding box center [354, 157] width 99 height 13
click at [336, 154] on button "Mover para entrega" at bounding box center [354, 157] width 99 height 13
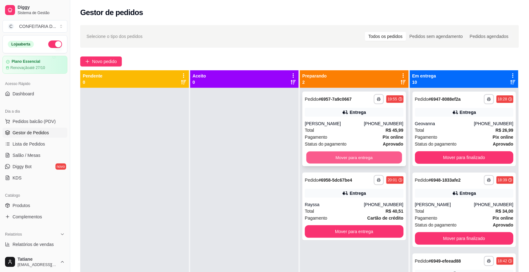
click at [341, 154] on button "Mover para entrega" at bounding box center [354, 157] width 96 height 12
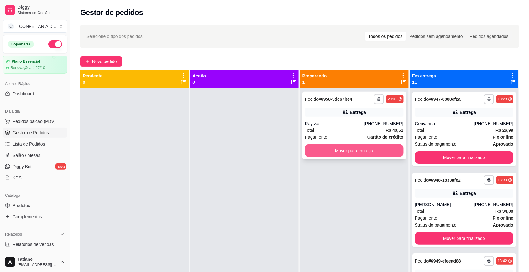
click at [337, 151] on button "Mover para entrega" at bounding box center [354, 150] width 99 height 13
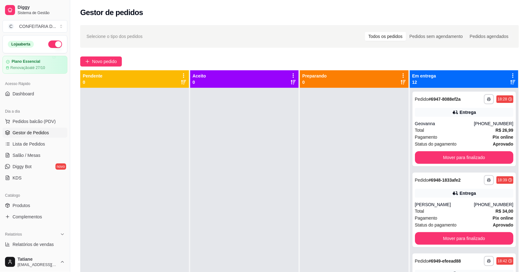
click at [52, 46] on button "button" at bounding box center [55, 44] width 14 height 8
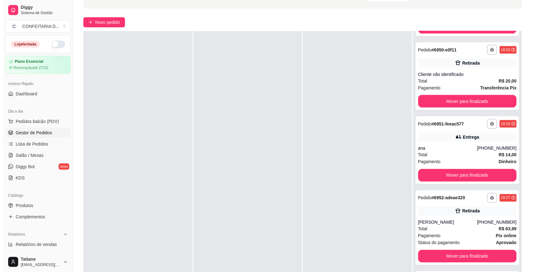
scroll to position [431, 0]
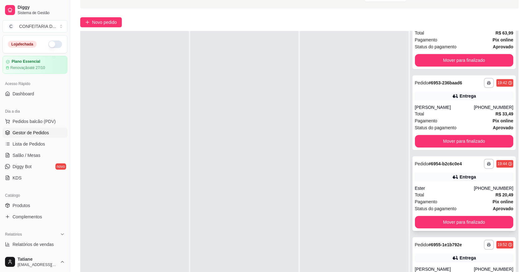
click at [451, 190] on div "Ester" at bounding box center [444, 188] width 59 height 6
click at [445, 111] on div "Total R$ 33,49" at bounding box center [464, 113] width 99 height 7
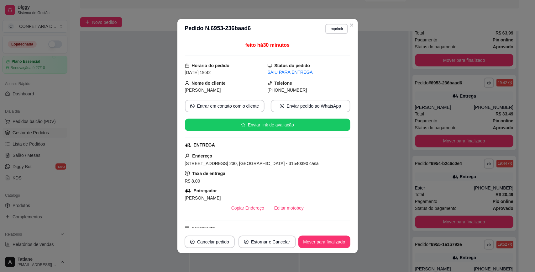
drag, startPoint x: 182, startPoint y: 83, endPoint x: 309, endPoint y: 90, distance: 126.7
click at [309, 90] on div "Nome do cliente [PERSON_NAME] [PHONE_NUMBER]" at bounding box center [267, 87] width 165 height 14
copy div "Nome do cliente [PERSON_NAME] [PHONE_NUMBER]"
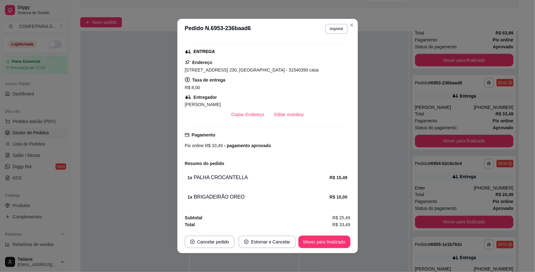
scroll to position [1, 0]
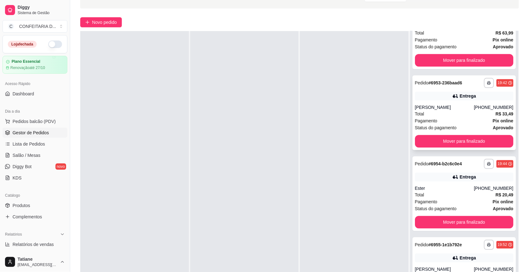
click at [452, 96] on icon at bounding box center [455, 96] width 6 height 6
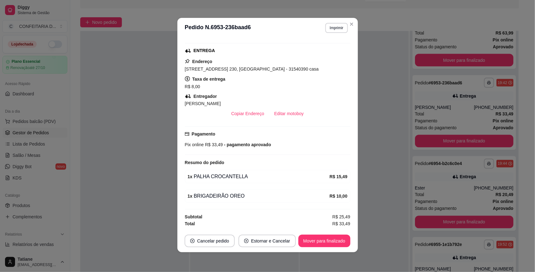
scroll to position [0, 0]
